Goal: Information Seeking & Learning: Learn about a topic

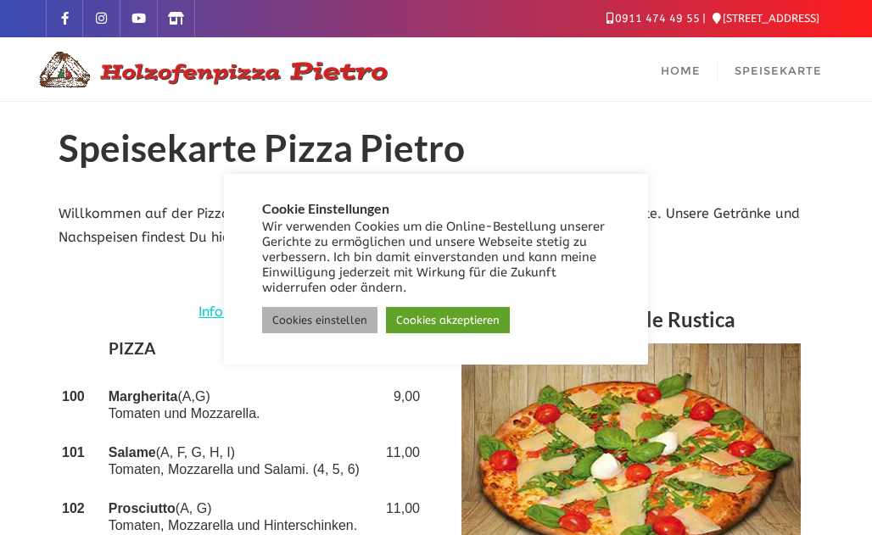
click at [326, 329] on link "Cookies einstellen" at bounding box center [319, 320] width 115 height 26
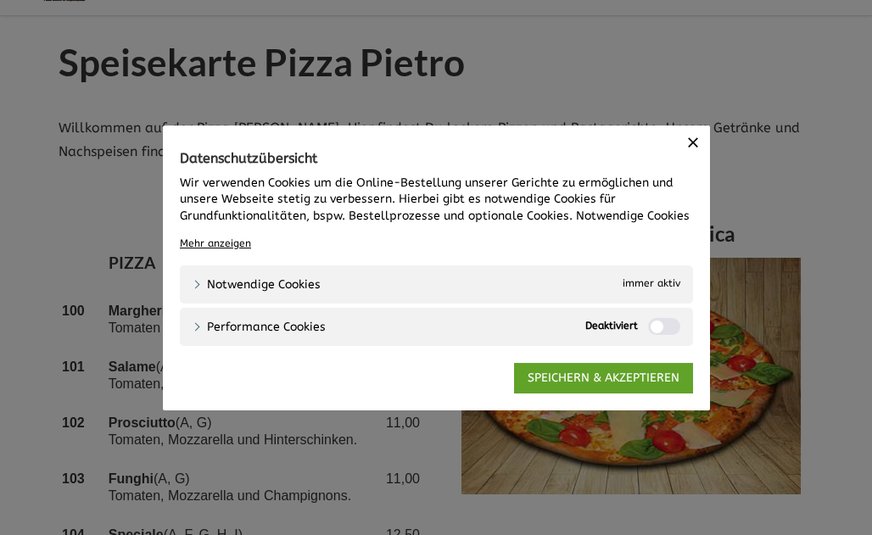
scroll to position [181, 0]
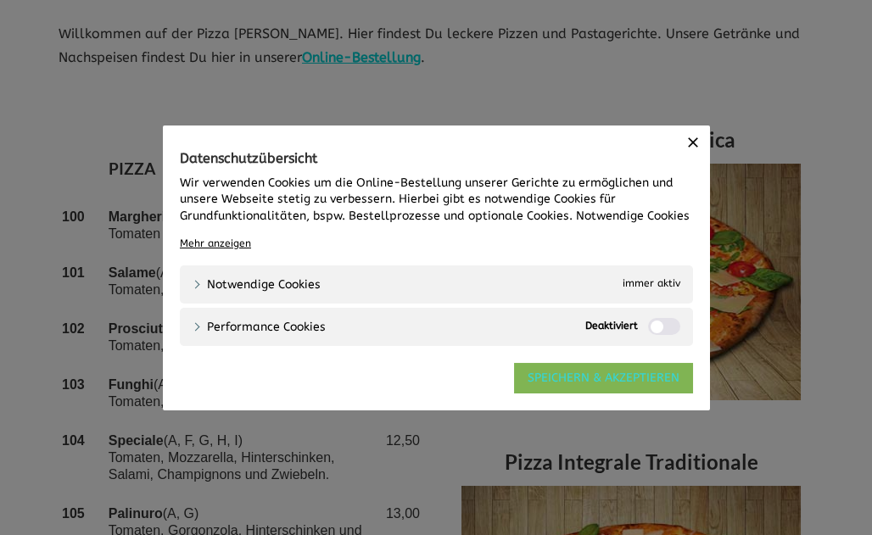
click at [578, 379] on link "SPEICHERN & AKZEPTIEREN" at bounding box center [603, 377] width 179 height 31
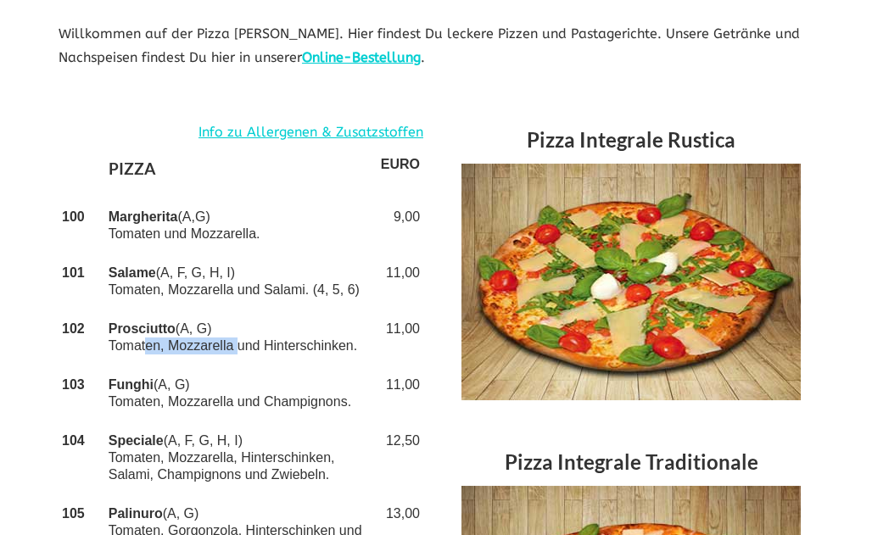
drag, startPoint x: 138, startPoint y: 343, endPoint x: 235, endPoint y: 344, distance: 96.7
click at [235, 344] on td "Prosciutto (A, G) Tomaten, Mozzarella und Hinterschinken." at bounding box center [241, 337] width 272 height 56
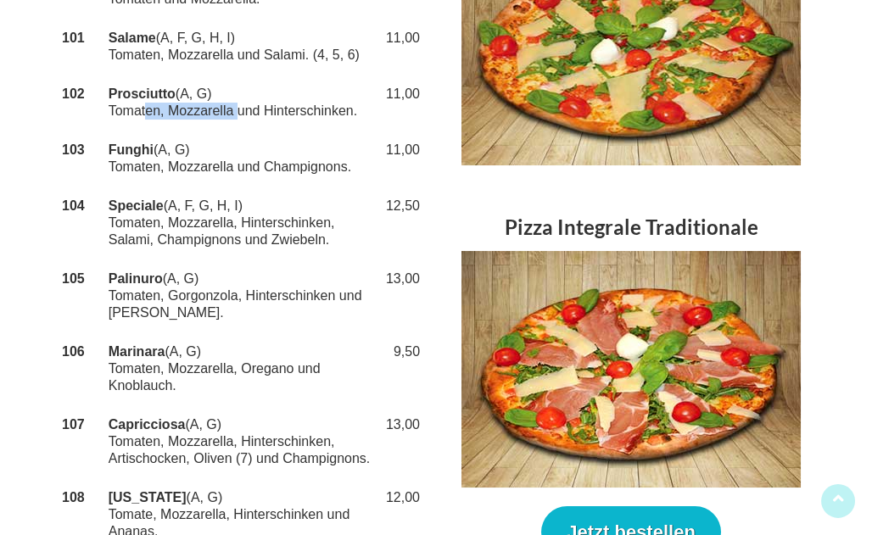
scroll to position [454, 0]
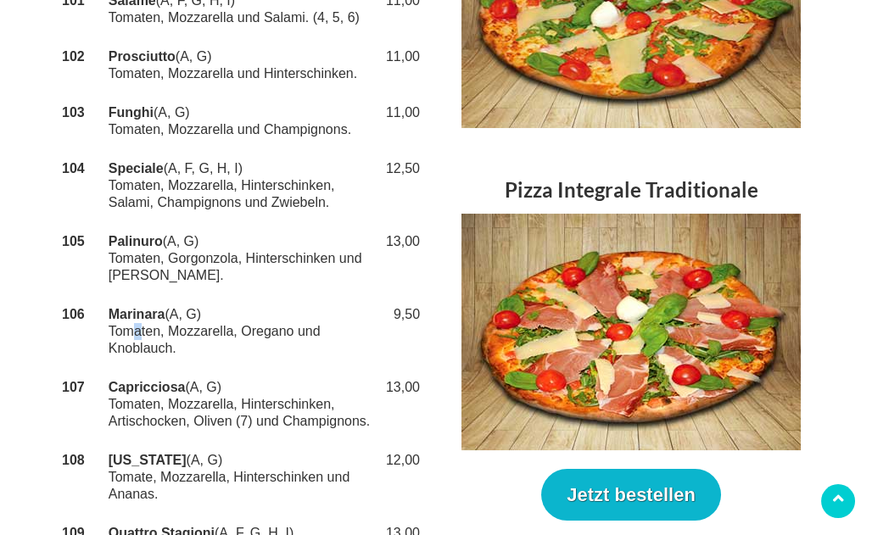
click at [131, 332] on td "Marinara (A, G) Tomaten, Mozzarella, Oregano und Knoblauch." at bounding box center [241, 331] width 272 height 73
drag, startPoint x: 120, startPoint y: 278, endPoint x: 173, endPoint y: 280, distance: 53.4
click at [173, 280] on td "Palinuro (A, G) Tomaten, Gorgonzola, Hinterschinken und Peperoni." at bounding box center [241, 258] width 272 height 73
drag, startPoint x: 133, startPoint y: 423, endPoint x: 148, endPoint y: 422, distance: 15.3
click at [148, 422] on td "Capricciosa (A, G) Tomaten, Mozzarella, Hinterschinken, Artischocken, Oliven (7…" at bounding box center [241, 404] width 272 height 73
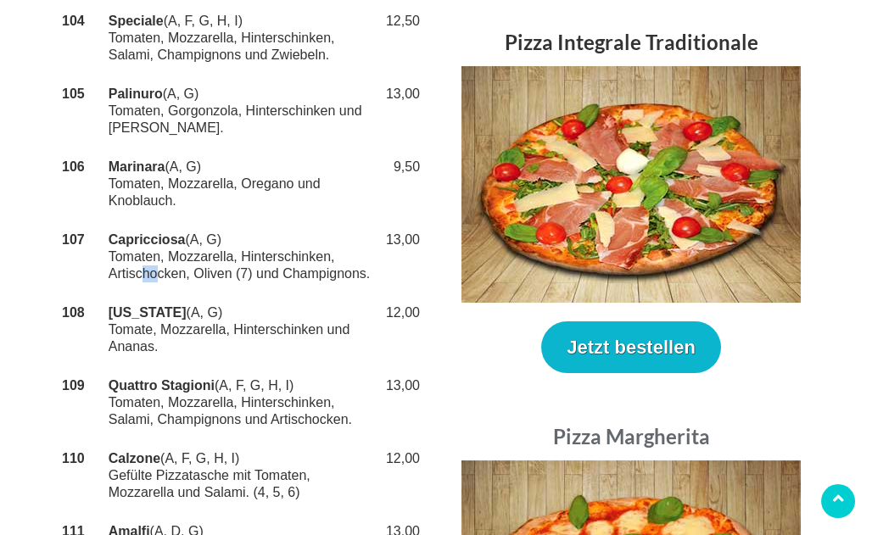
scroll to position [635, 0]
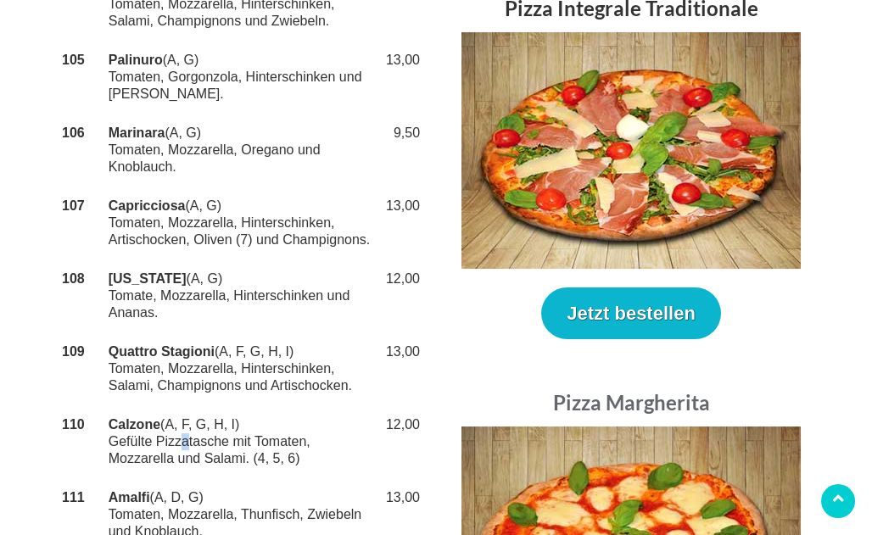
click at [185, 438] on td "Calzone (A, F, G, H, I) Gefülte Pizzatasche mit Tomaten, Mozzarella und Salami.…" at bounding box center [241, 441] width 272 height 73
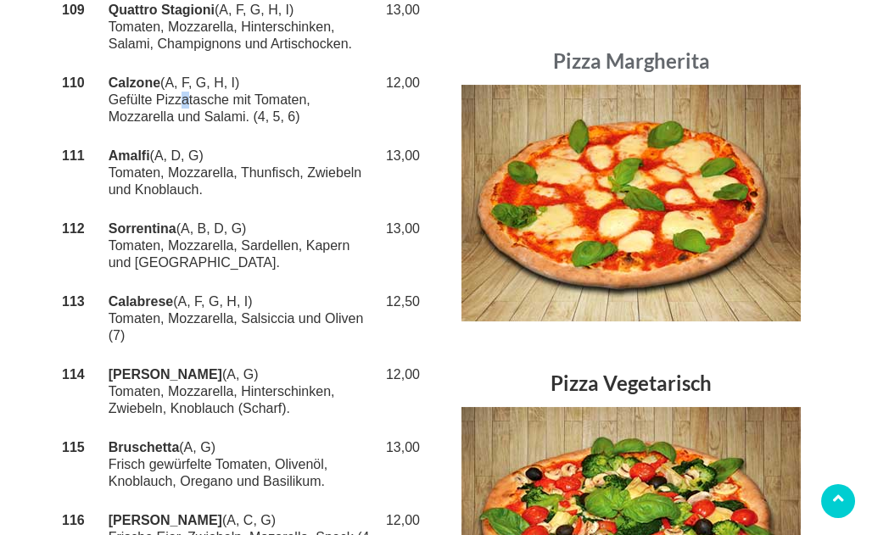
scroll to position [999, 0]
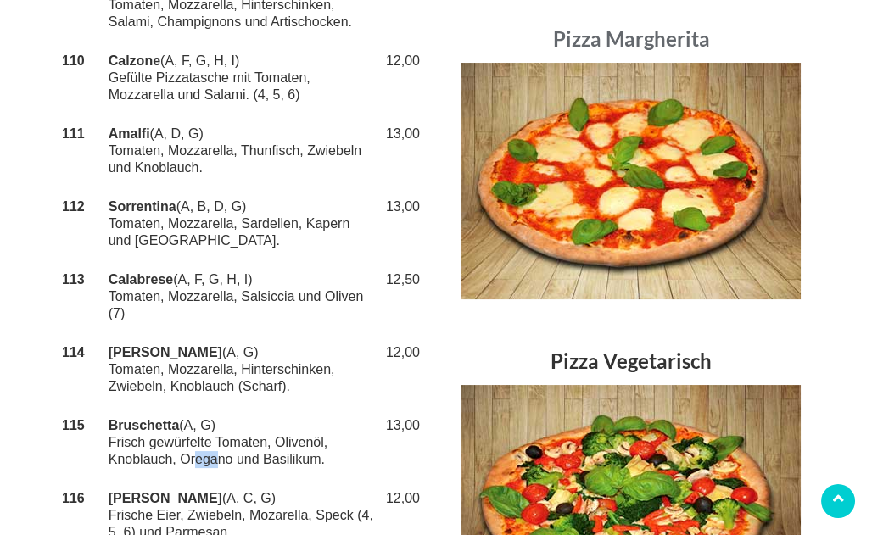
drag, startPoint x: 209, startPoint y: 460, endPoint x: 190, endPoint y: 459, distance: 18.7
click at [190, 459] on td "Bruschetta (A, G) Frisch gewürfelte Tomaten, Olivenöl, Knoblauch, Oregano und B…" at bounding box center [241, 442] width 272 height 73
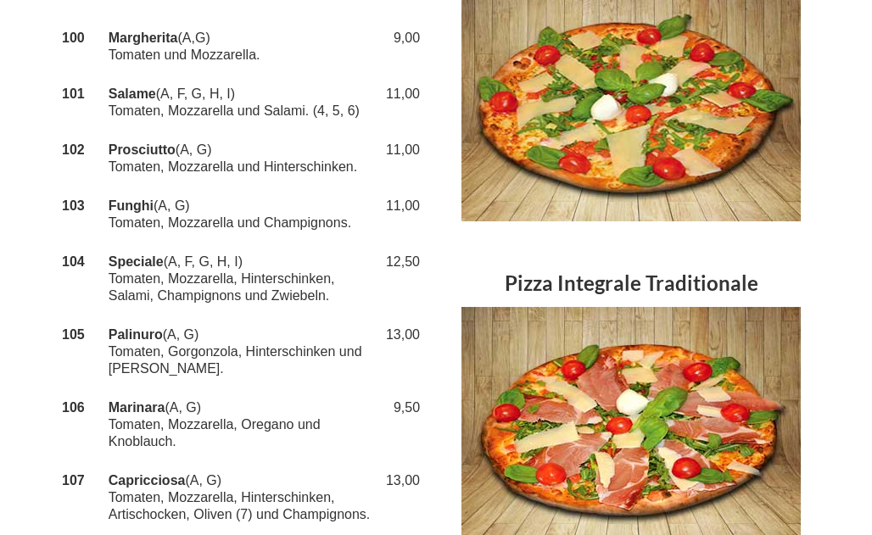
scroll to position [363, 0]
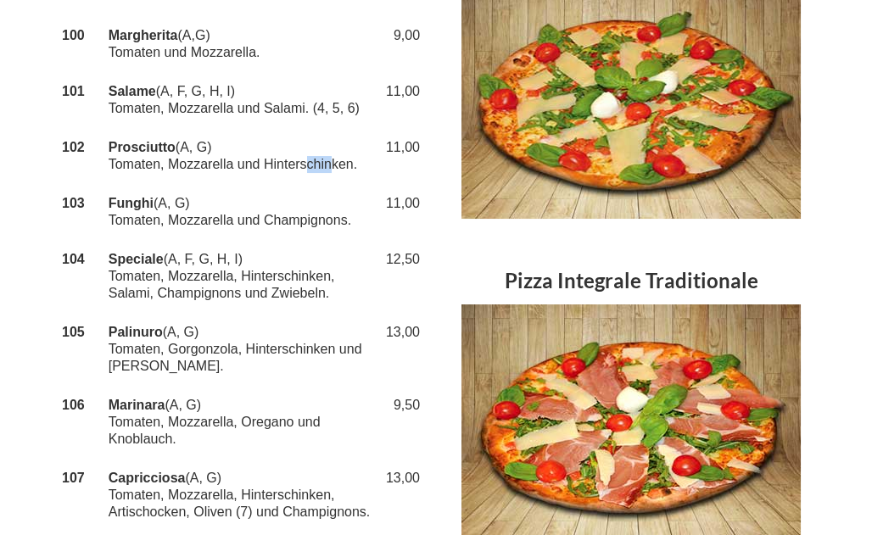
drag, startPoint x: 326, startPoint y: 165, endPoint x: 302, endPoint y: 166, distance: 23.8
click at [302, 166] on td "Prosciutto (A, G) Tomaten, Mozzarella und Hinterschinken." at bounding box center [241, 156] width 272 height 56
drag, startPoint x: 186, startPoint y: 161, endPoint x: 207, endPoint y: 164, distance: 21.4
click at [207, 164] on td "Prosciutto (A, G) Tomaten, Mozzarella und Hinterschinken." at bounding box center [241, 156] width 272 height 56
drag, startPoint x: 306, startPoint y: 161, endPoint x: 191, endPoint y: 170, distance: 115.7
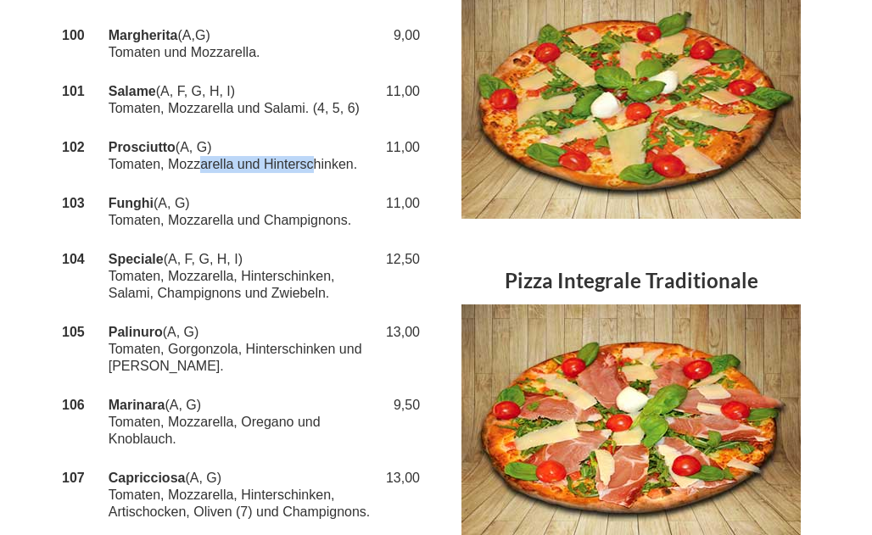
click at [191, 170] on td "Prosciutto (A, G) Tomaten, Mozzarella und Hinterschinken." at bounding box center [241, 156] width 272 height 56
drag, startPoint x: 191, startPoint y: 220, endPoint x: 300, endPoint y: 220, distance: 109.4
click at [300, 220] on td "Funghi (A, G) Tomaten, Mozzarella und Champignons." at bounding box center [241, 212] width 272 height 56
click at [189, 295] on td "Speciale (A, F, G, H, I) Tomaten, Mozzarella, Hinterschinken, Salami, Champigno…" at bounding box center [241, 276] width 272 height 73
drag, startPoint x: 186, startPoint y: 350, endPoint x: 284, endPoint y: 353, distance: 98.4
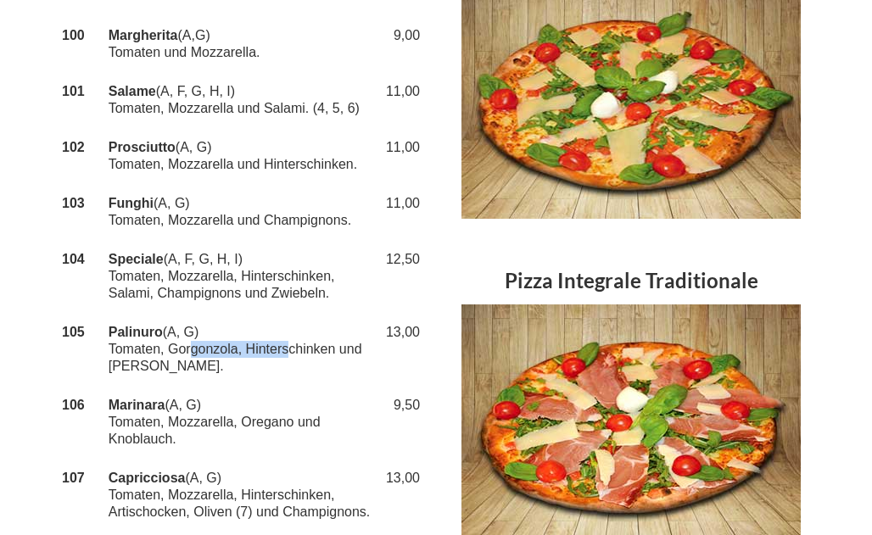
click at [284, 353] on td "Palinuro (A, G) Tomaten, Gorgonzola, Hinterschinken und Peperoni." at bounding box center [241, 349] width 272 height 73
drag, startPoint x: 336, startPoint y: 354, endPoint x: 270, endPoint y: 354, distance: 65.3
click at [270, 354] on td "Palinuro (A, G) Tomaten, Gorgonzola, Hinterschinken und Peperoni." at bounding box center [241, 349] width 272 height 73
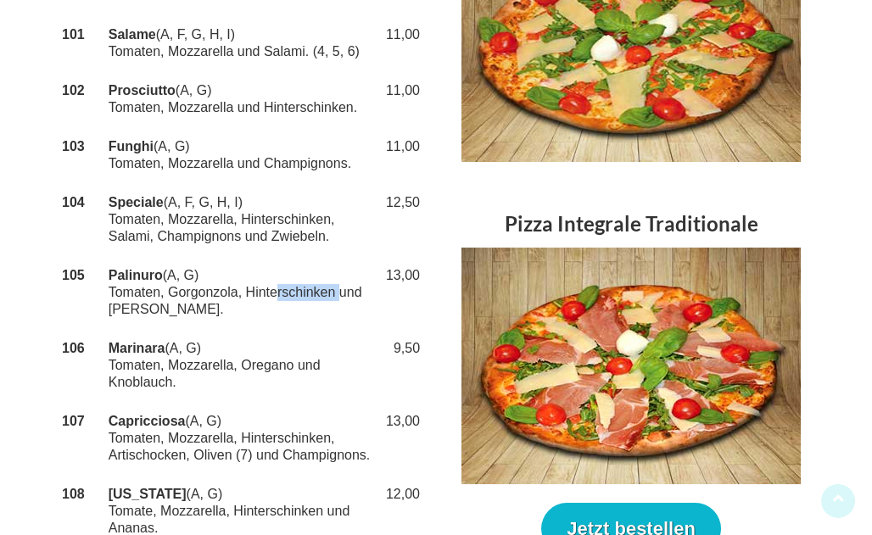
scroll to position [454, 0]
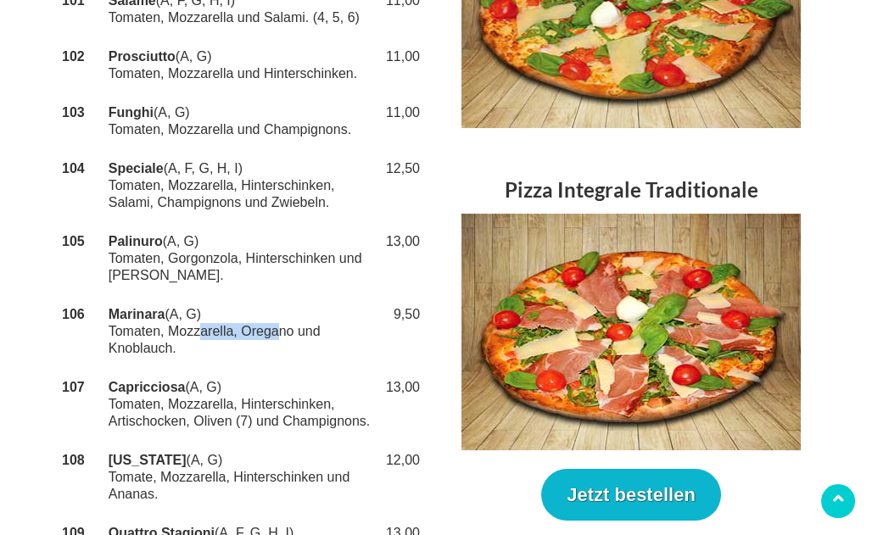
drag, startPoint x: 195, startPoint y: 326, endPoint x: 272, endPoint y: 335, distance: 77.7
click at [272, 335] on td "Marinara (A, G) Tomaten, Mozzarella, Oregano und Knoblauch." at bounding box center [241, 331] width 272 height 73
drag, startPoint x: 253, startPoint y: 476, endPoint x: 280, endPoint y: 476, distance: 27.1
click at [280, 476] on td "[US_STATE] (A, G) Tomate, Mozzarella, Hinterschinken und Ananas." at bounding box center [241, 477] width 272 height 73
drag, startPoint x: 304, startPoint y: 482, endPoint x: 253, endPoint y: 478, distance: 51.8
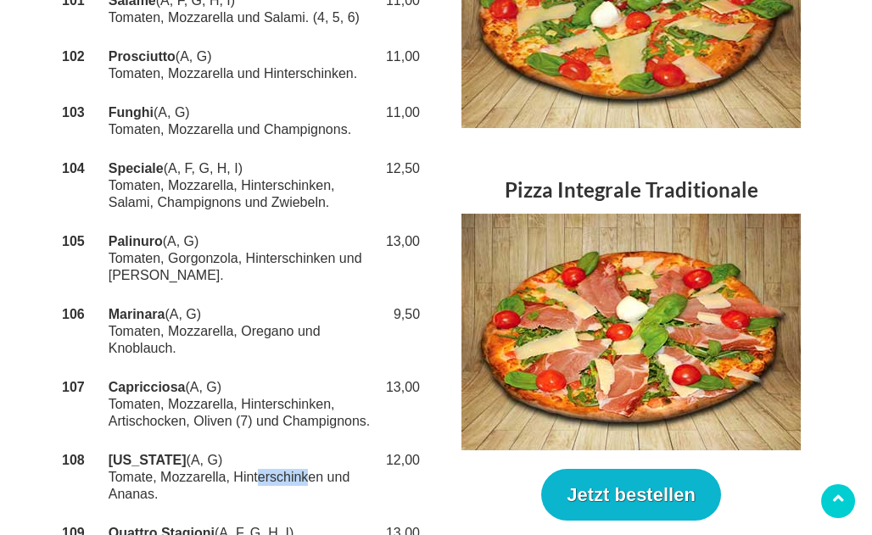
click at [253, 478] on td "[US_STATE] (A, G) Tomate, Mozzarella, Hinterschinken und Ananas." at bounding box center [241, 477] width 272 height 73
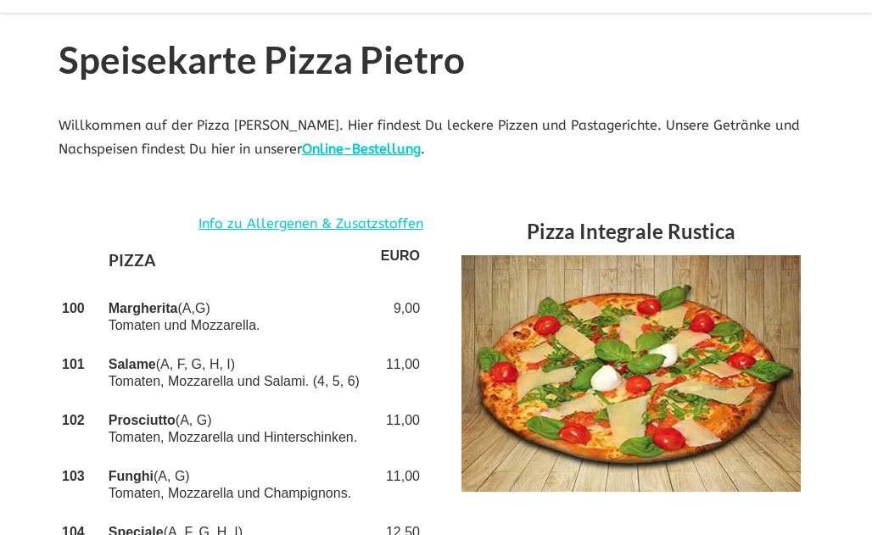
scroll to position [91, 0]
